Goal: Task Accomplishment & Management: Use online tool/utility

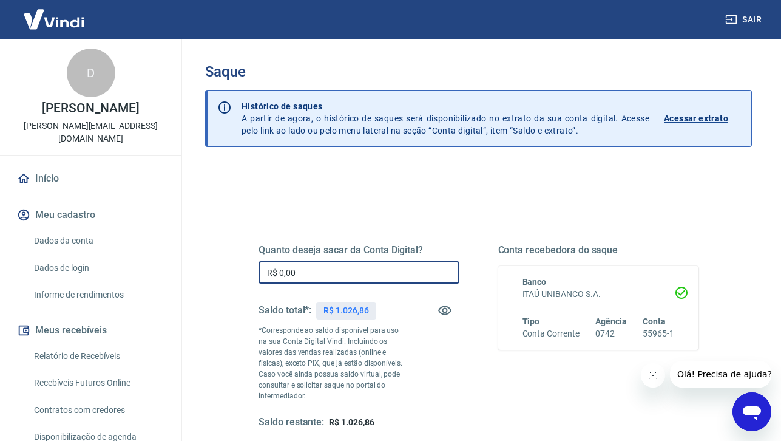
click at [353, 280] on input "R$ 0,00" at bounding box center [359, 272] width 201 height 22
type input "R$ 1.026,00"
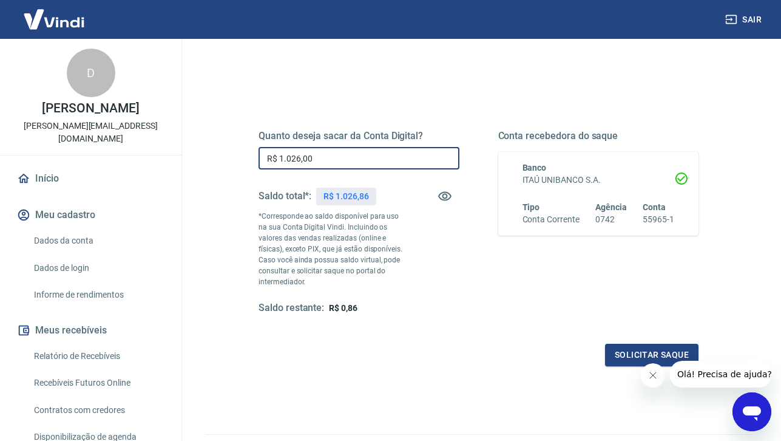
scroll to position [123, 0]
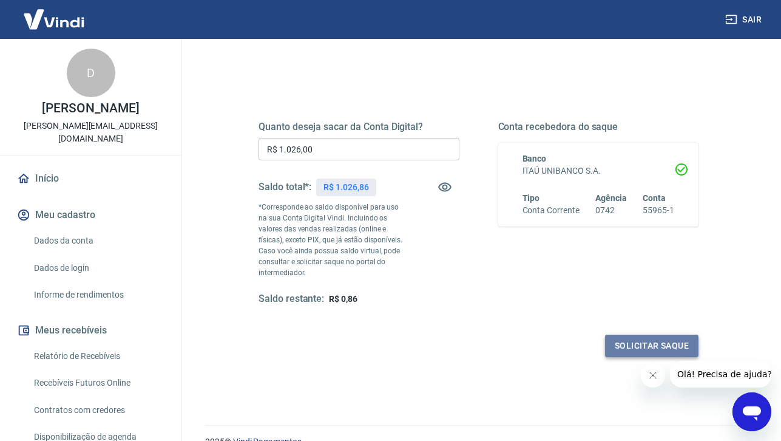
click at [633, 344] on button "Solicitar saque" at bounding box center [651, 346] width 93 height 22
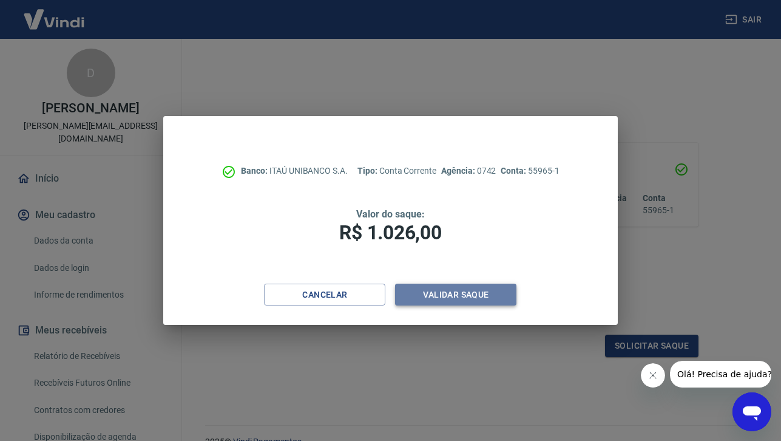
click at [458, 295] on button "Validar saque" at bounding box center [455, 295] width 121 height 22
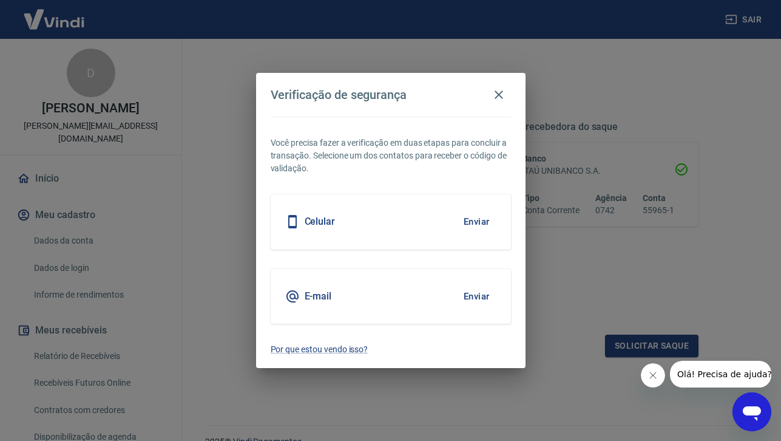
click at [477, 222] on button "Enviar" at bounding box center [476, 221] width 39 height 25
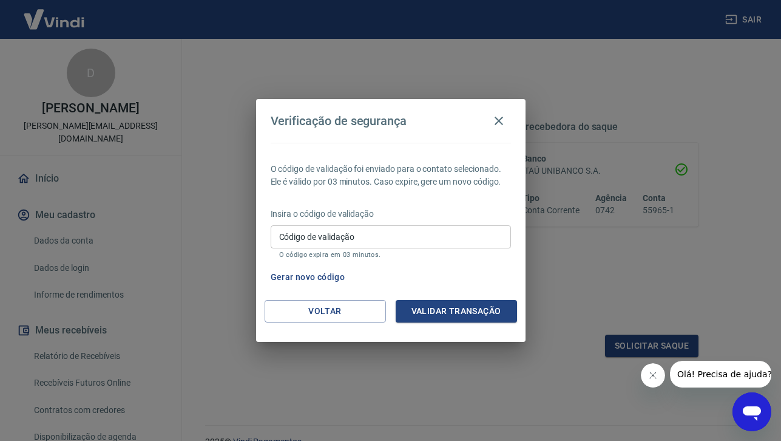
click at [412, 240] on input "Código de validação" at bounding box center [391, 236] width 240 height 22
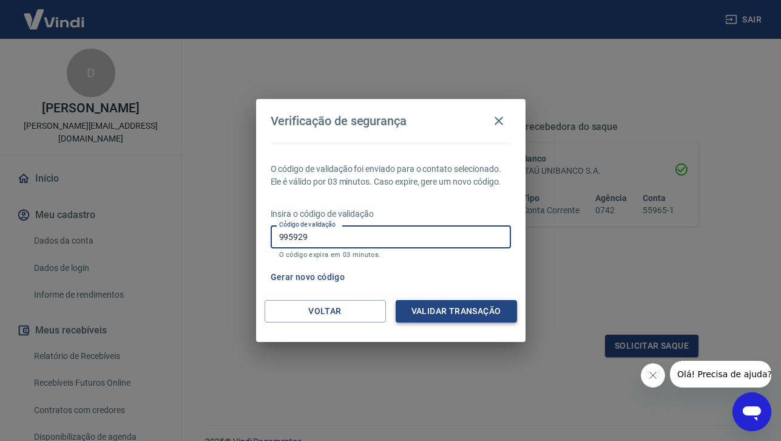
type input "995929"
click at [495, 313] on button "Validar transação" at bounding box center [456, 311] width 121 height 22
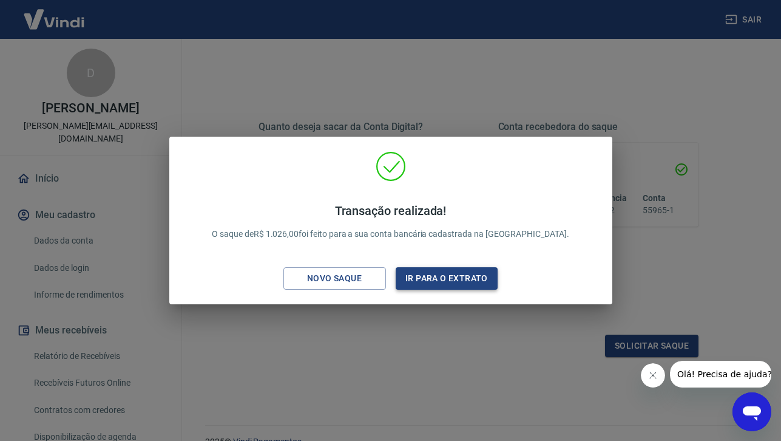
click at [425, 276] on button "Ir para o extrato" at bounding box center [447, 278] width 103 height 22
